Goal: Task Accomplishment & Management: Use online tool/utility

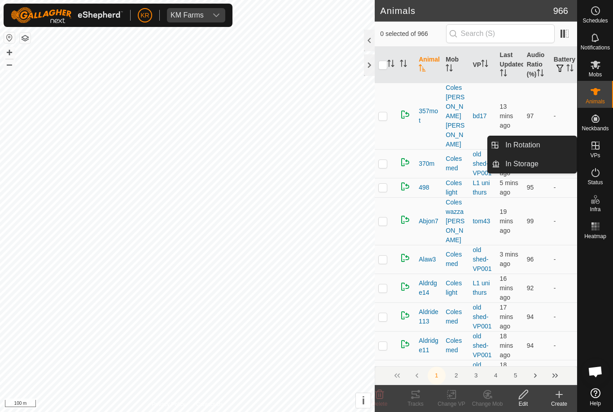
click at [601, 149] on es-virtualpaddocks-svg-icon at bounding box center [596, 145] width 16 height 14
click at [536, 145] on span "In Rotation" at bounding box center [523, 145] width 35 height 11
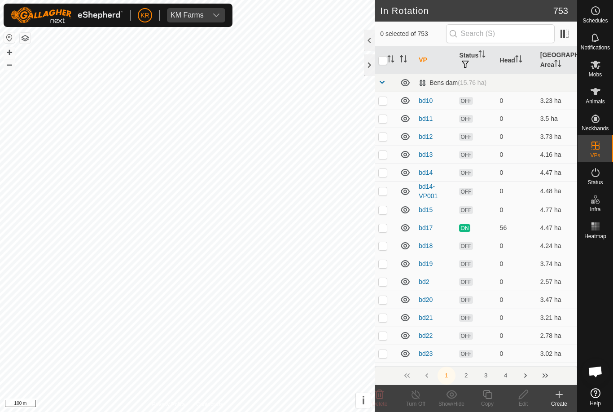
click at [559, 394] on icon at bounding box center [559, 394] width 6 height 0
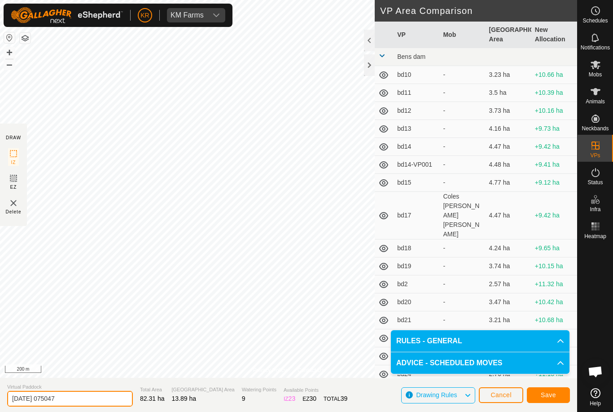
click at [79, 399] on input "[DATE] 075047" at bounding box center [70, 399] width 126 height 16
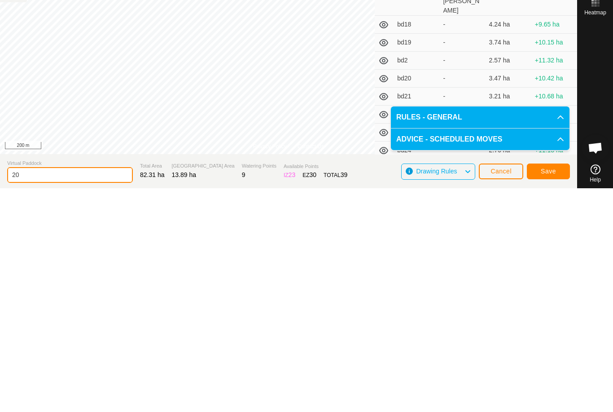
type input "2"
type input "Nh home"
click at [545, 391] on span "Save" at bounding box center [548, 394] width 15 height 7
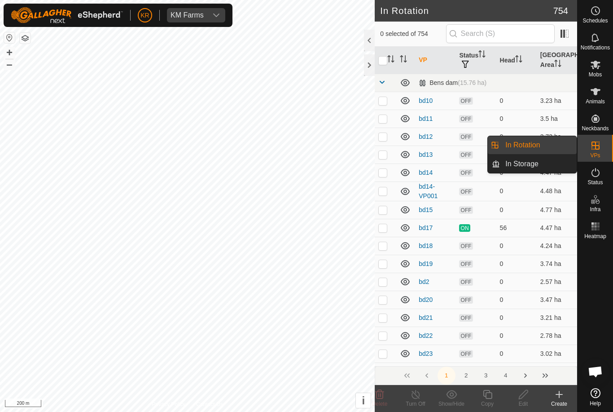
click at [545, 141] on link "In Rotation" at bounding box center [538, 145] width 77 height 18
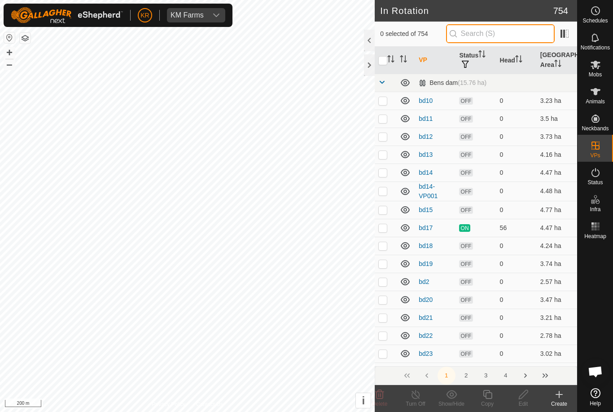
click at [510, 36] on input "text" at bounding box center [500, 33] width 109 height 19
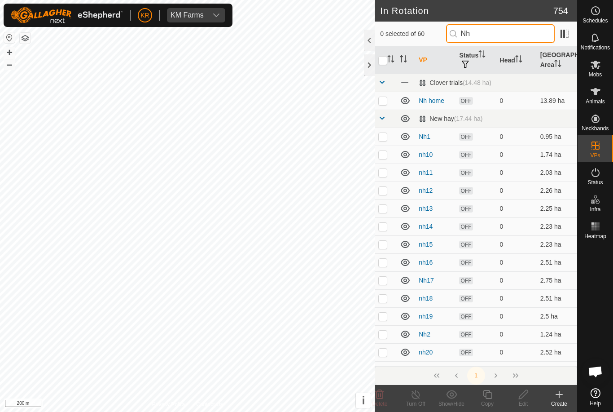
type input "Nh"
click at [383, 105] on td at bounding box center [386, 101] width 22 height 18
checkbox input "true"
click at [521, 397] on icon at bounding box center [523, 394] width 11 height 11
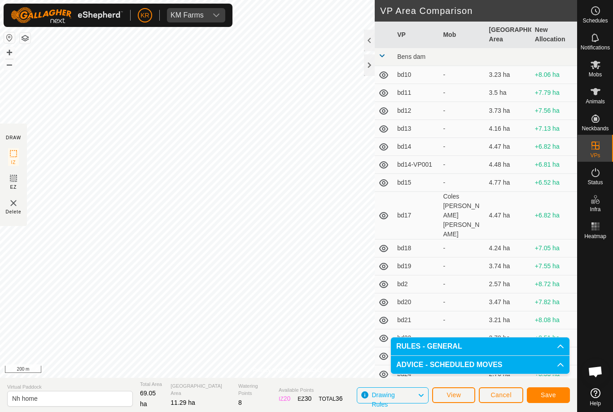
click at [549, 392] on span "Save" at bounding box center [548, 394] width 15 height 7
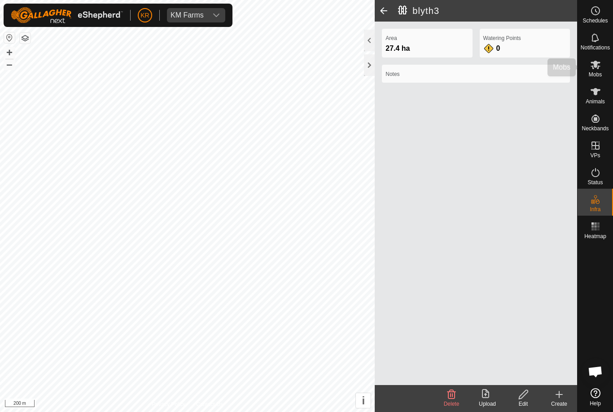
click at [599, 75] on span "Mobs" at bounding box center [595, 74] width 13 height 5
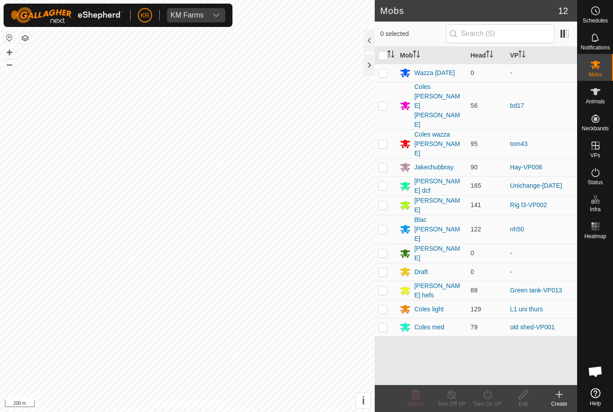
click at [387, 225] on p-checkbox at bounding box center [382, 228] width 9 height 7
checkbox input "true"
click at [492, 396] on icon at bounding box center [487, 394] width 11 height 11
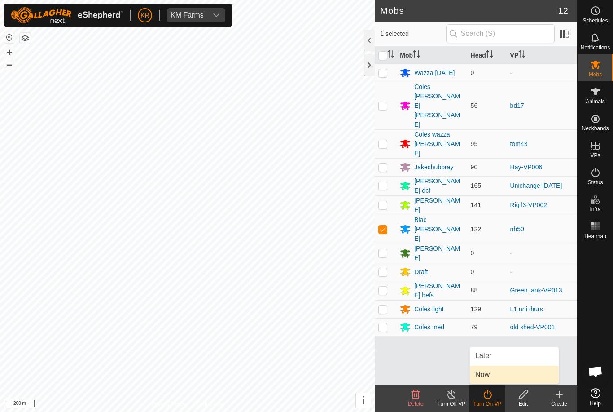
click at [502, 373] on link "Now" at bounding box center [514, 374] width 89 height 18
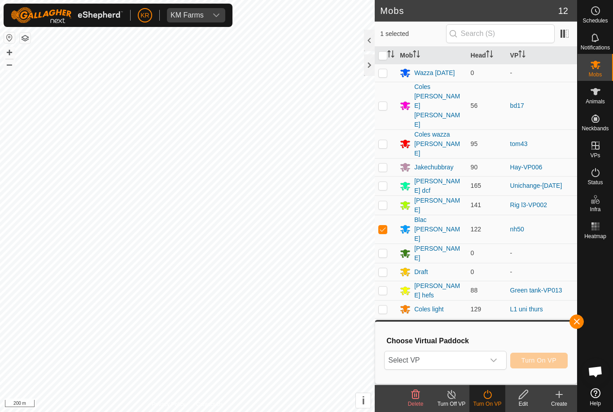
click at [474, 361] on span "Select VP" at bounding box center [435, 360] width 100 height 18
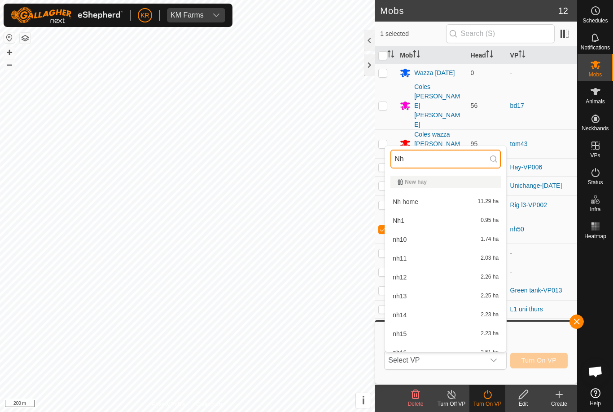
type input "Nh"
click at [460, 201] on div "Nh home 11.29 ha" at bounding box center [446, 201] width 110 height 11
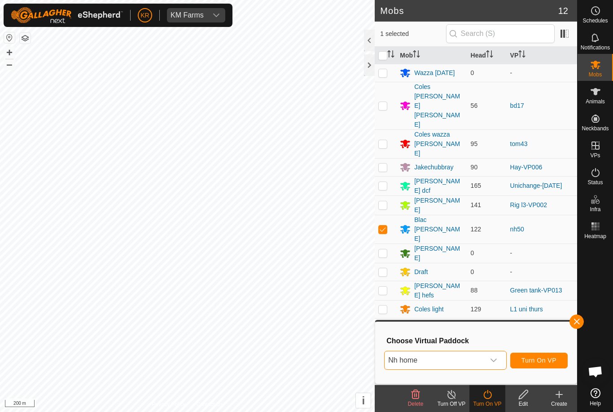
click at [553, 355] on button "Turn On VP" at bounding box center [538, 360] width 57 height 16
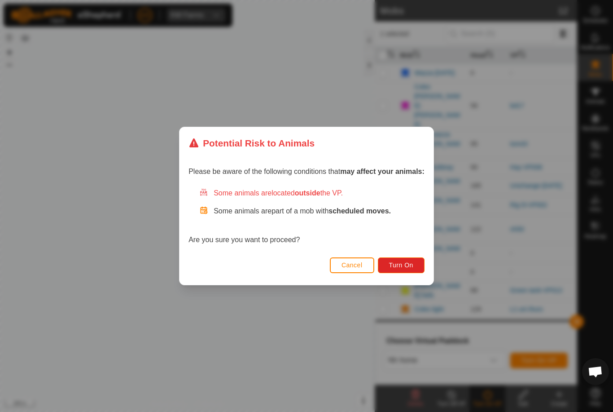
click at [404, 260] on button "Turn On" at bounding box center [401, 265] width 47 height 16
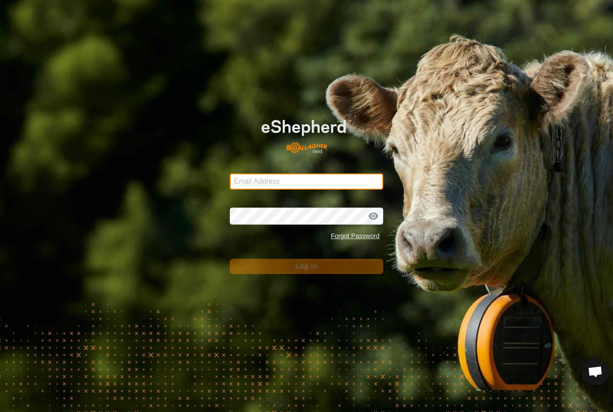
click at [340, 189] on input "Email Address" at bounding box center [307, 181] width 154 height 16
type input "[EMAIL_ADDRESS][DOMAIN_NAME]"
click at [307, 266] on button "Log In" at bounding box center [307, 266] width 154 height 15
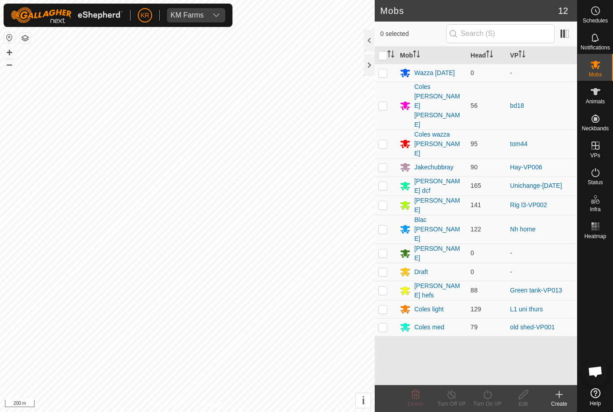
click at [606, 181] on div "Status" at bounding box center [595, 175] width 35 height 27
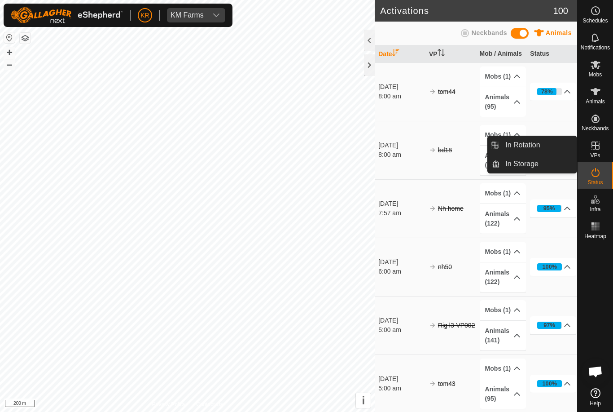
click at [532, 145] on span "In Rotation" at bounding box center [523, 145] width 35 height 11
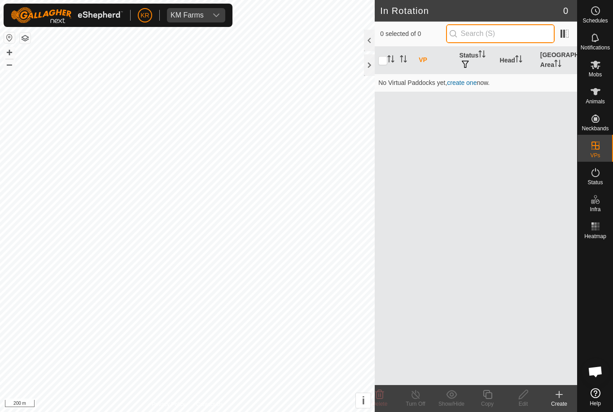
click at [519, 31] on input "text" at bounding box center [500, 33] width 109 height 19
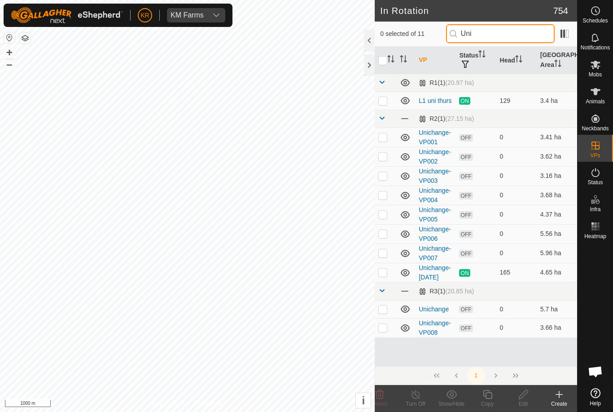
type input "Uni"
click at [384, 273] on p-checkbox at bounding box center [382, 271] width 9 height 7
checkbox input "true"
click at [491, 393] on icon at bounding box center [487, 394] width 11 height 11
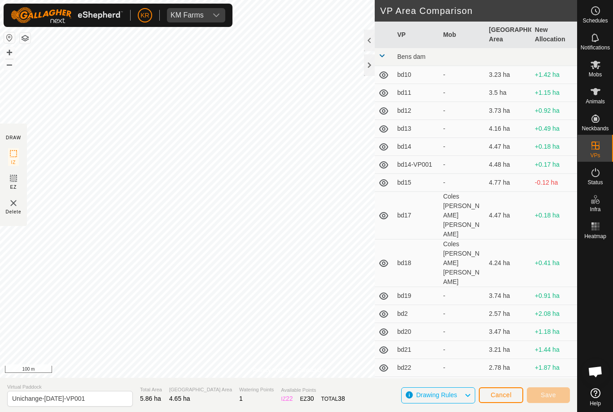
click at [500, 395] on span "Cancel" at bounding box center [501, 394] width 21 height 7
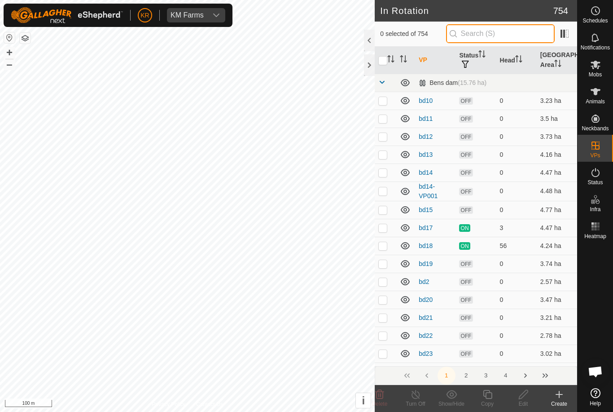
click at [502, 38] on input "text" at bounding box center [500, 33] width 109 height 19
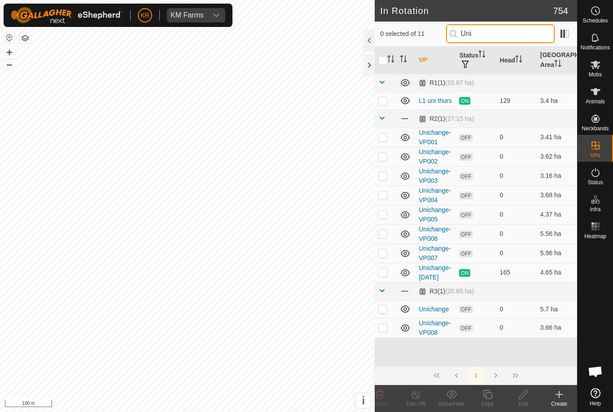
type input "Uni"
click at [390, 99] on td at bounding box center [386, 101] width 22 height 18
checkbox input "true"
click at [493, 396] on copy-svg-icon at bounding box center [488, 394] width 36 height 11
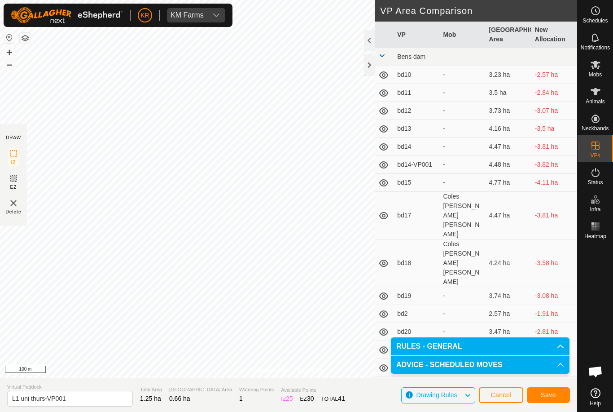
click at [548, 394] on span "Save" at bounding box center [548, 394] width 15 height 7
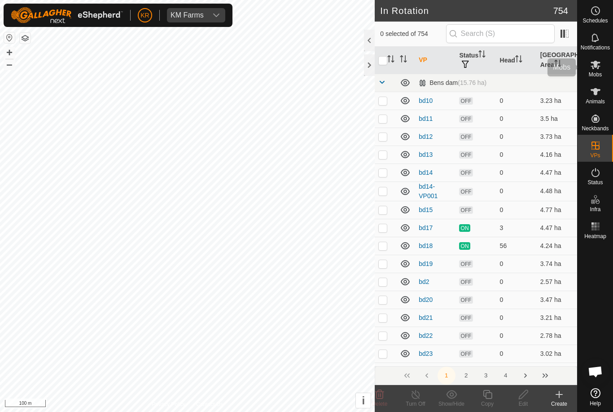
click at [596, 63] on icon at bounding box center [596, 65] width 10 height 9
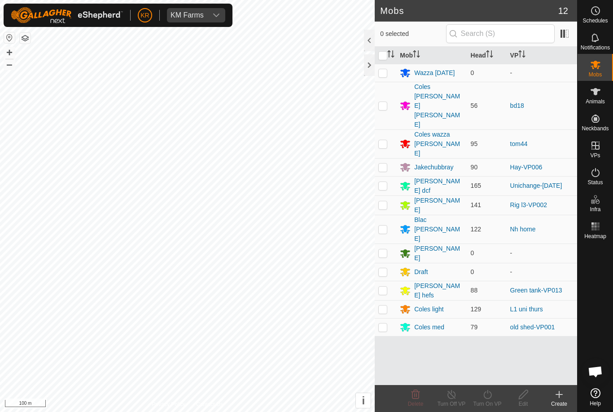
click at [387, 305] on p-checkbox at bounding box center [382, 308] width 9 height 7
checkbox input "true"
click at [486, 399] on icon at bounding box center [487, 394] width 11 height 11
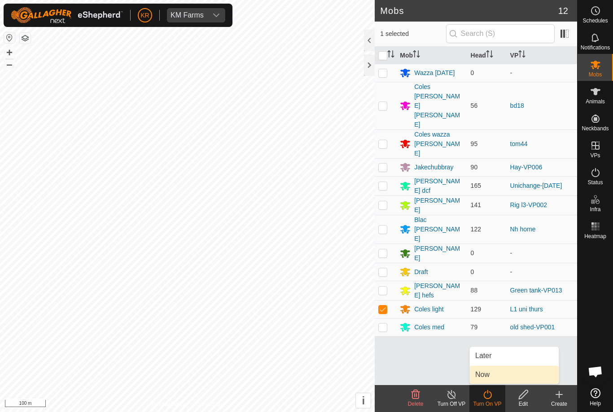
click at [491, 373] on link "Now" at bounding box center [514, 374] width 89 height 18
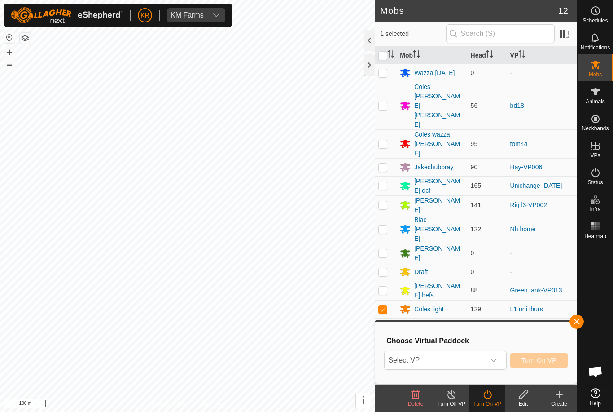
click at [466, 352] on span "Select VP" at bounding box center [435, 360] width 100 height 18
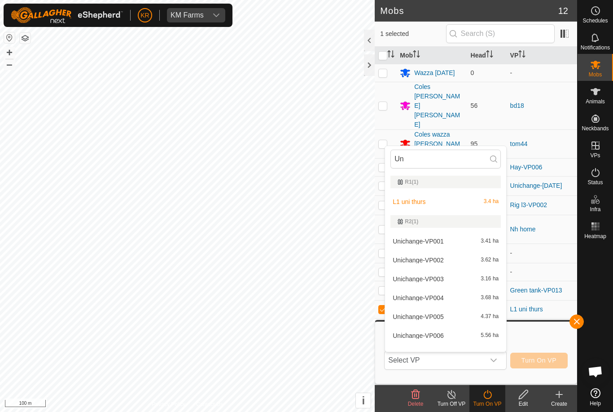
type input "Uni"
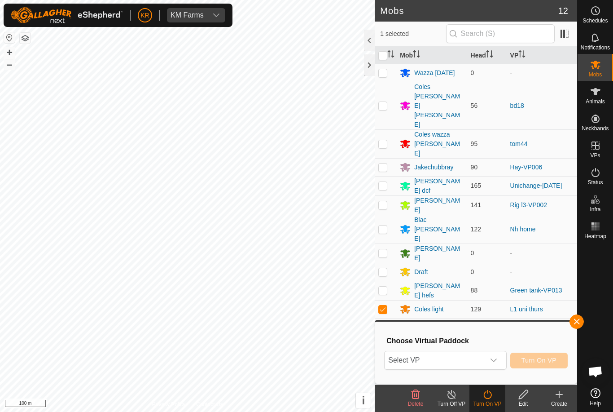
click at [475, 361] on span "Select VP" at bounding box center [435, 360] width 100 height 18
type input "I"
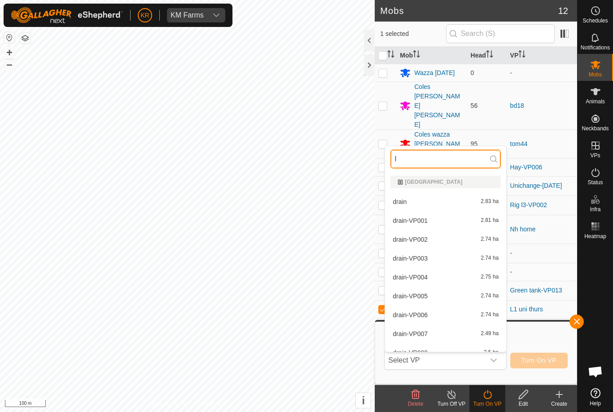
click at [448, 164] on input "I" at bounding box center [446, 158] width 110 height 19
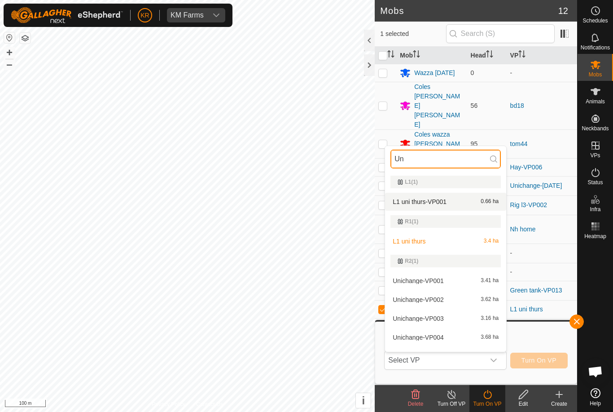
type input "Un"
click at [457, 202] on div "L1 uni thurs-VP001 0.66 ha" at bounding box center [446, 201] width 110 height 11
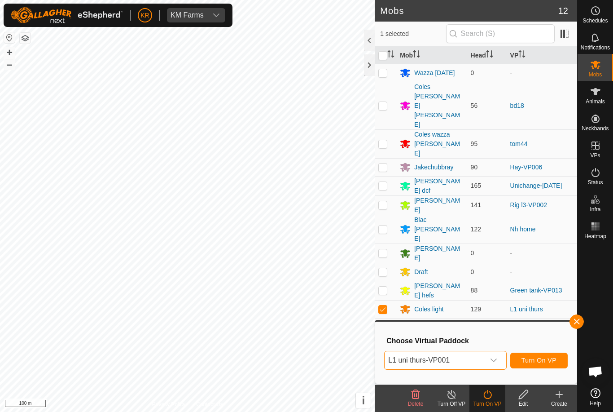
click at [545, 358] on span "Turn On VP" at bounding box center [539, 359] width 35 height 7
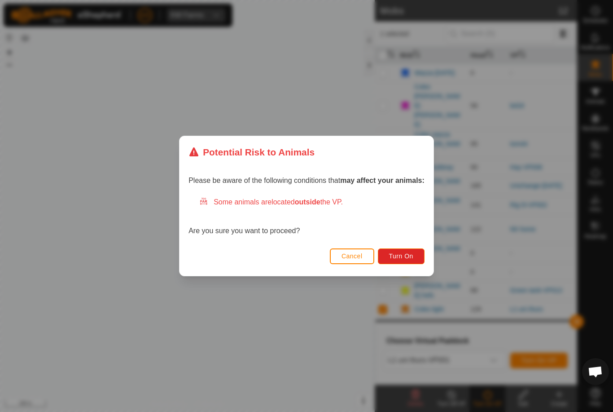
click at [412, 256] on span "Turn On" at bounding box center [401, 255] width 24 height 7
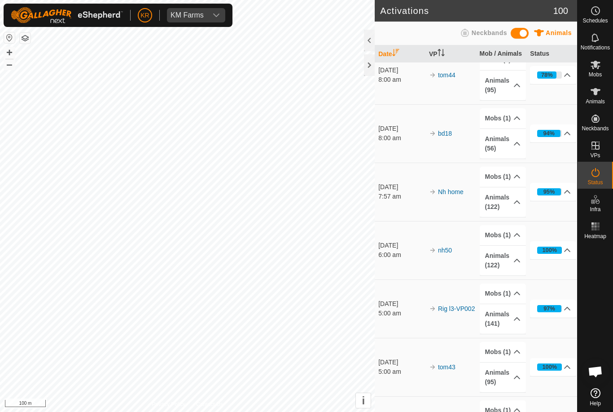
scroll to position [75, 0]
